Goal: Transaction & Acquisition: Subscribe to service/newsletter

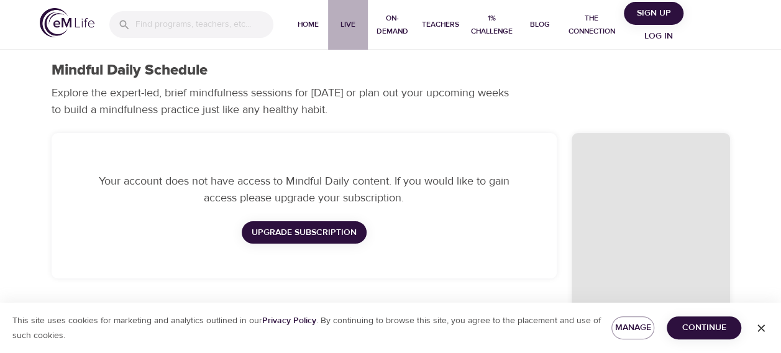
click at [344, 22] on span "Live" at bounding box center [348, 24] width 30 height 13
click at [653, 2] on button "Sign Up" at bounding box center [654, 13] width 60 height 23
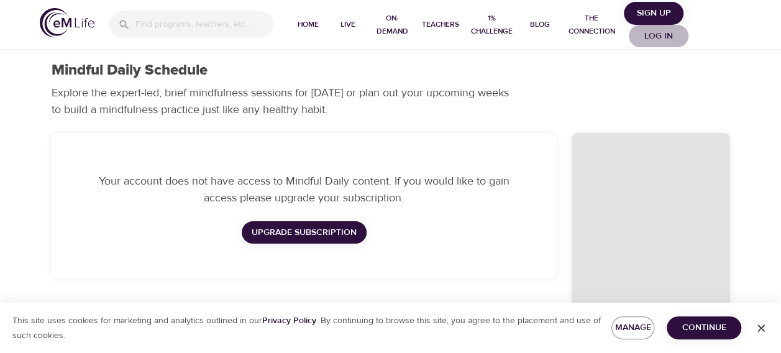
click at [663, 37] on span "Log in" at bounding box center [659, 37] width 50 height 16
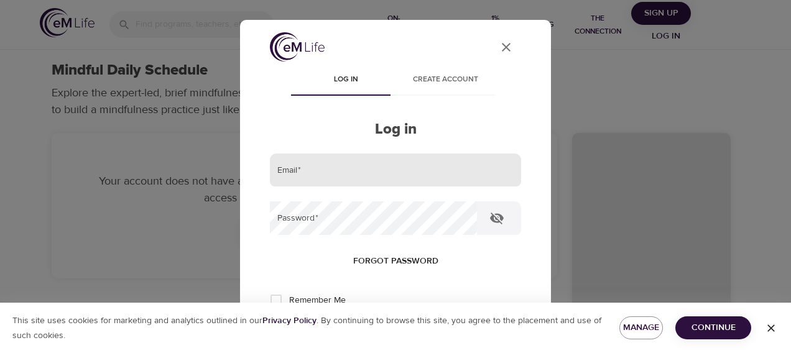
click at [425, 154] on input "email" at bounding box center [395, 171] width 251 height 34
type input "ebernosky@metlife.com"
click at [365, 328] on button "Log in" at bounding box center [395, 341] width 61 height 26
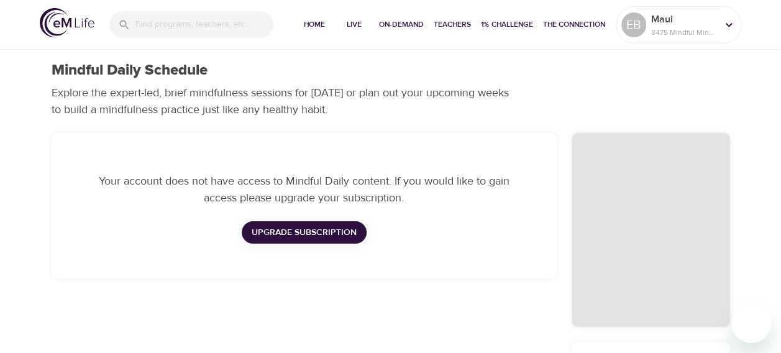
checkbox input "true"
click at [662, 27] on p "8475 Mindful Minutes" at bounding box center [684, 32] width 66 height 11
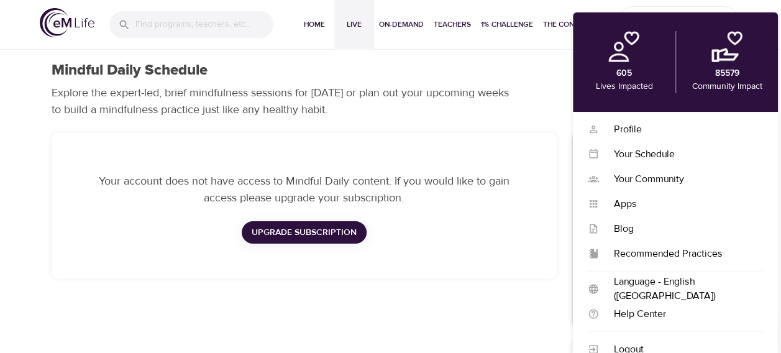
click at [345, 23] on span "Live" at bounding box center [354, 24] width 30 height 13
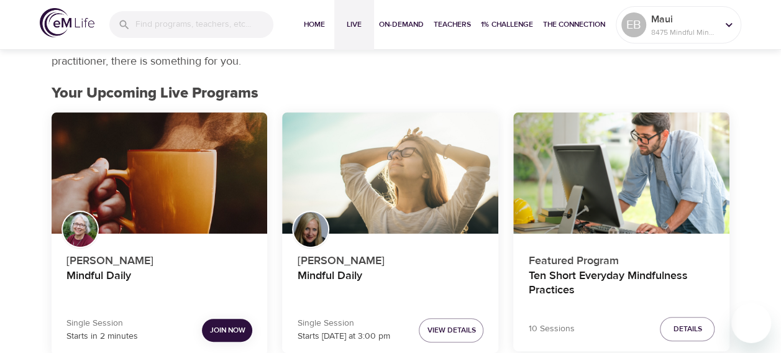
scroll to position [186, 0]
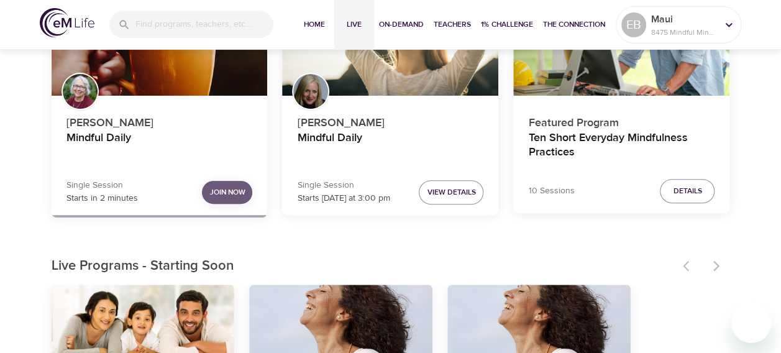
click at [229, 196] on span "Join Now" at bounding box center [226, 192] width 35 height 13
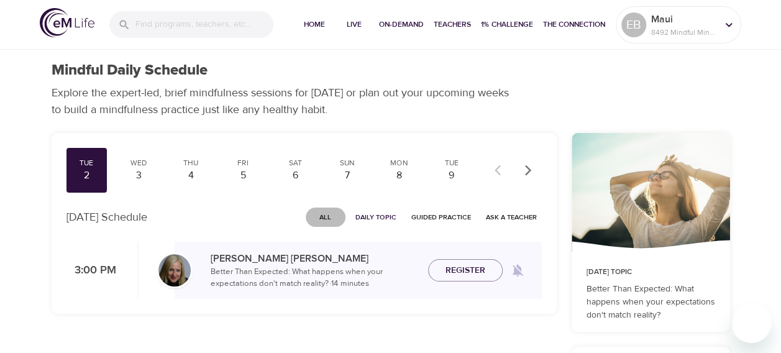
click at [322, 217] on span "All" at bounding box center [326, 217] width 30 height 12
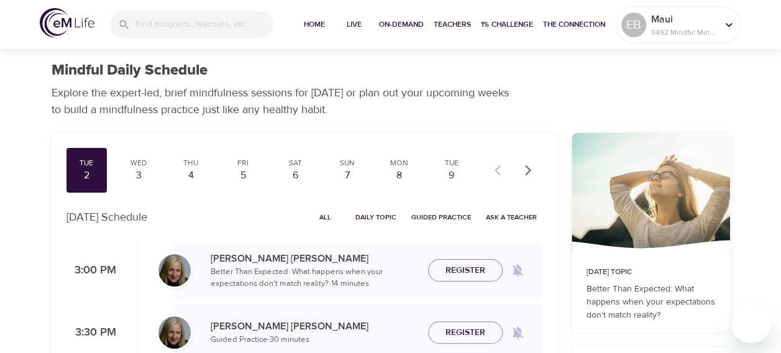
scroll to position [124, 0]
